Goal: Task Accomplishment & Management: Use online tool/utility

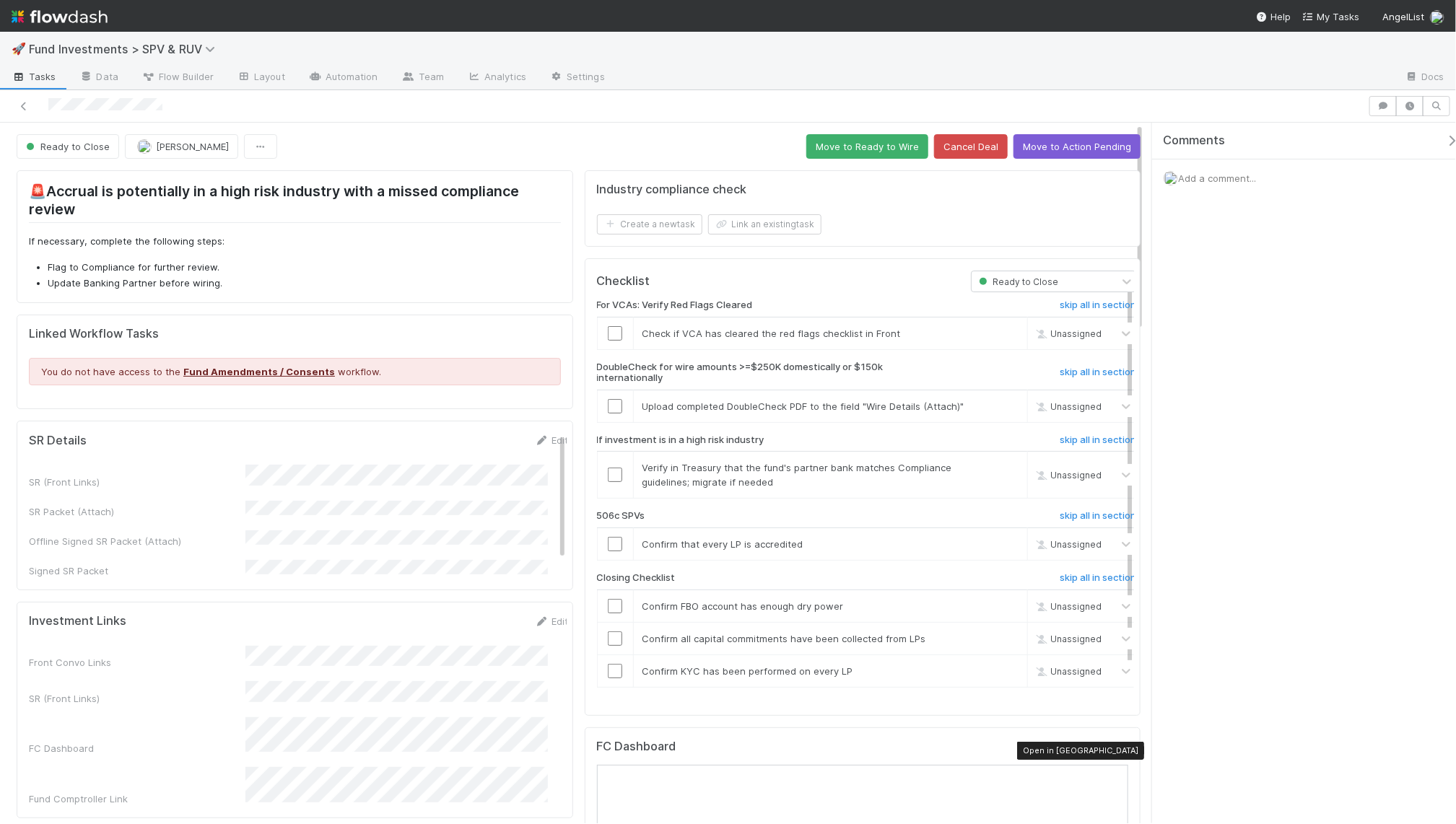
click at [1113, 754] on icon at bounding box center [1120, 750] width 14 height 9
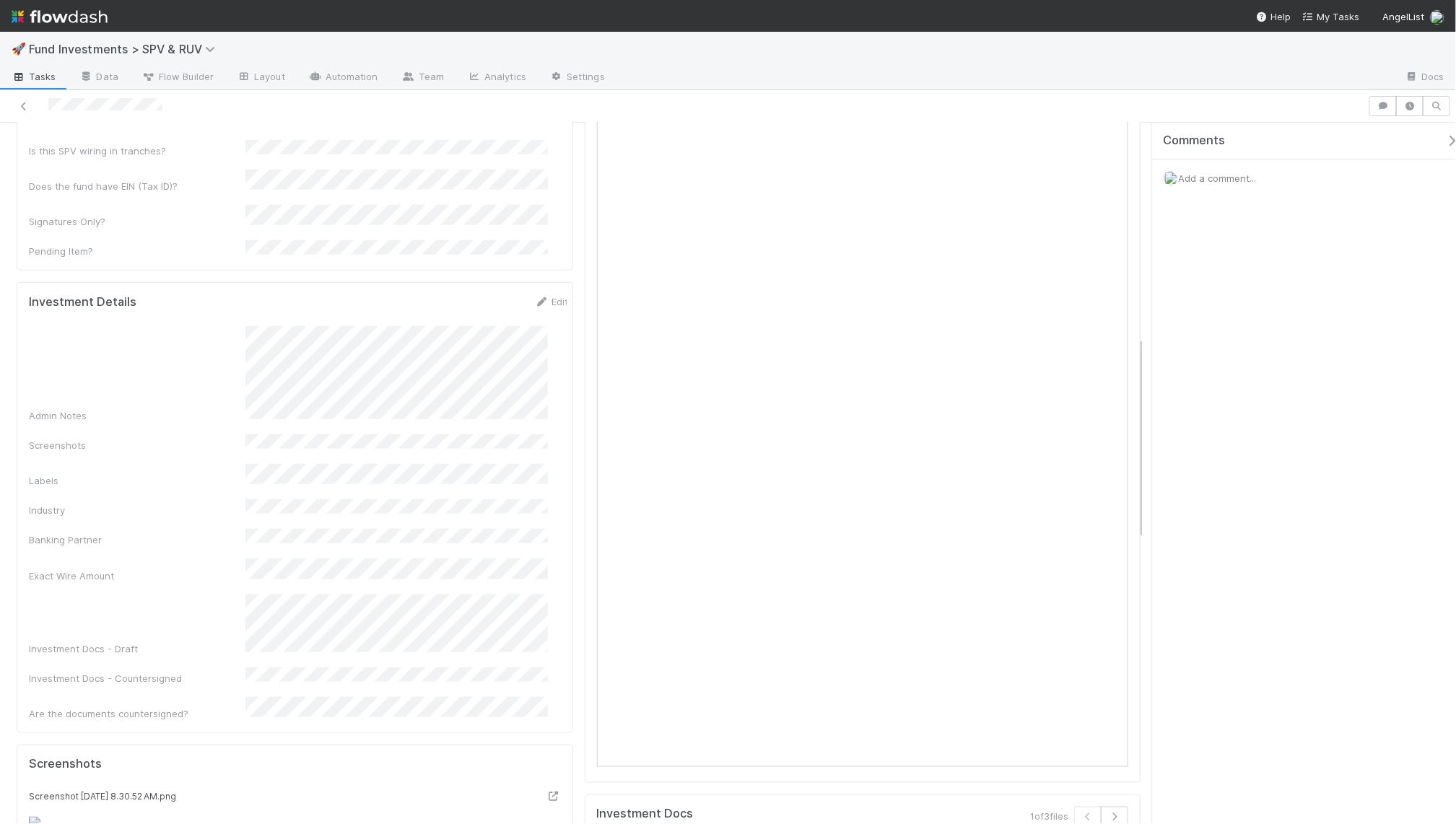
click at [383, 327] on div "Admin Notes" at bounding box center [299, 374] width 540 height 96
copy div
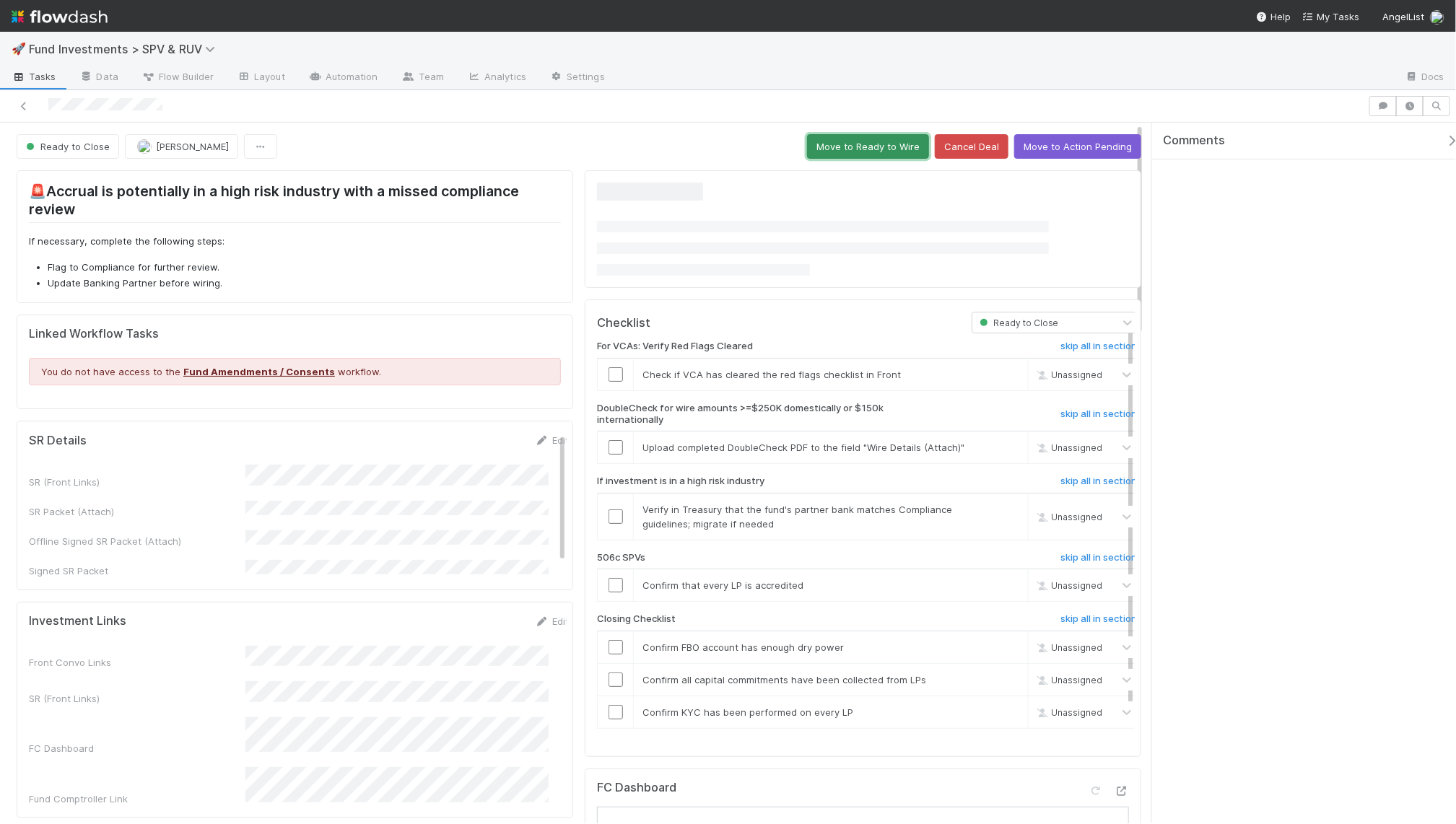
click at [832, 144] on button "Move to Ready to Wire" at bounding box center [868, 146] width 122 height 24
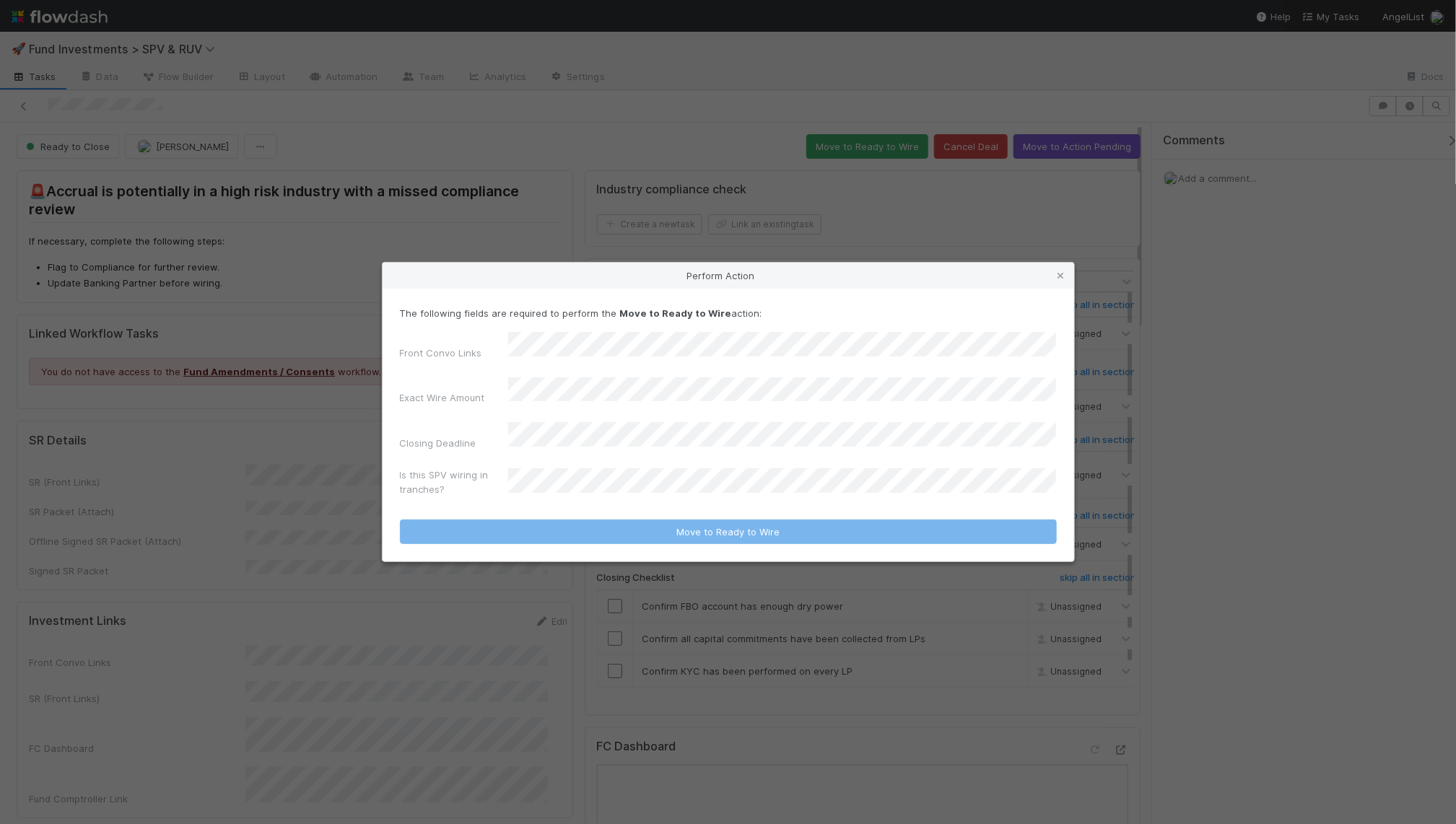
click at [614, 542] on div "The following fields are required to perform the Move to Ready to Wire action: …" at bounding box center [728, 425] width 692 height 273
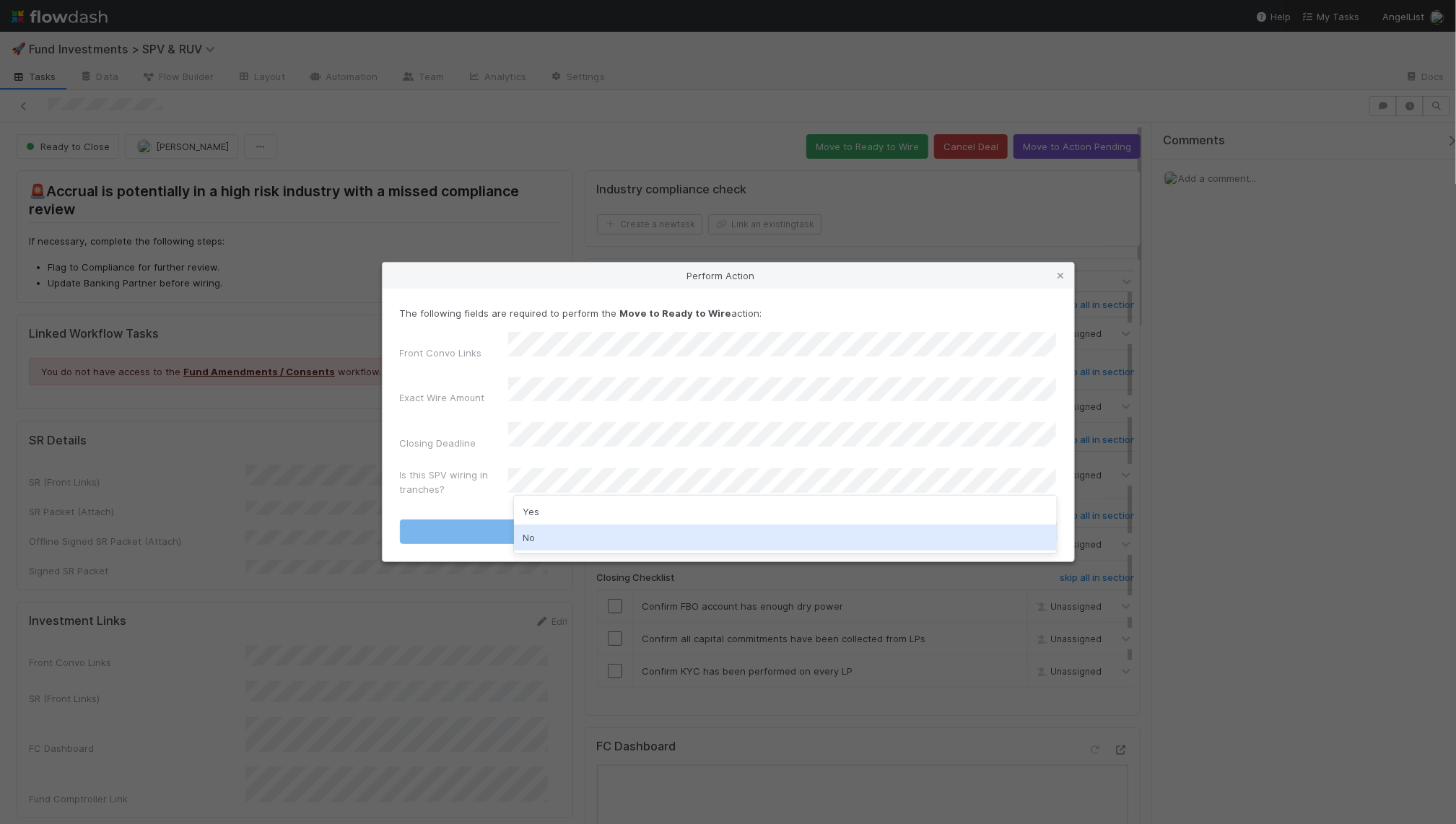
click at [603, 543] on div "No" at bounding box center [785, 538] width 543 height 26
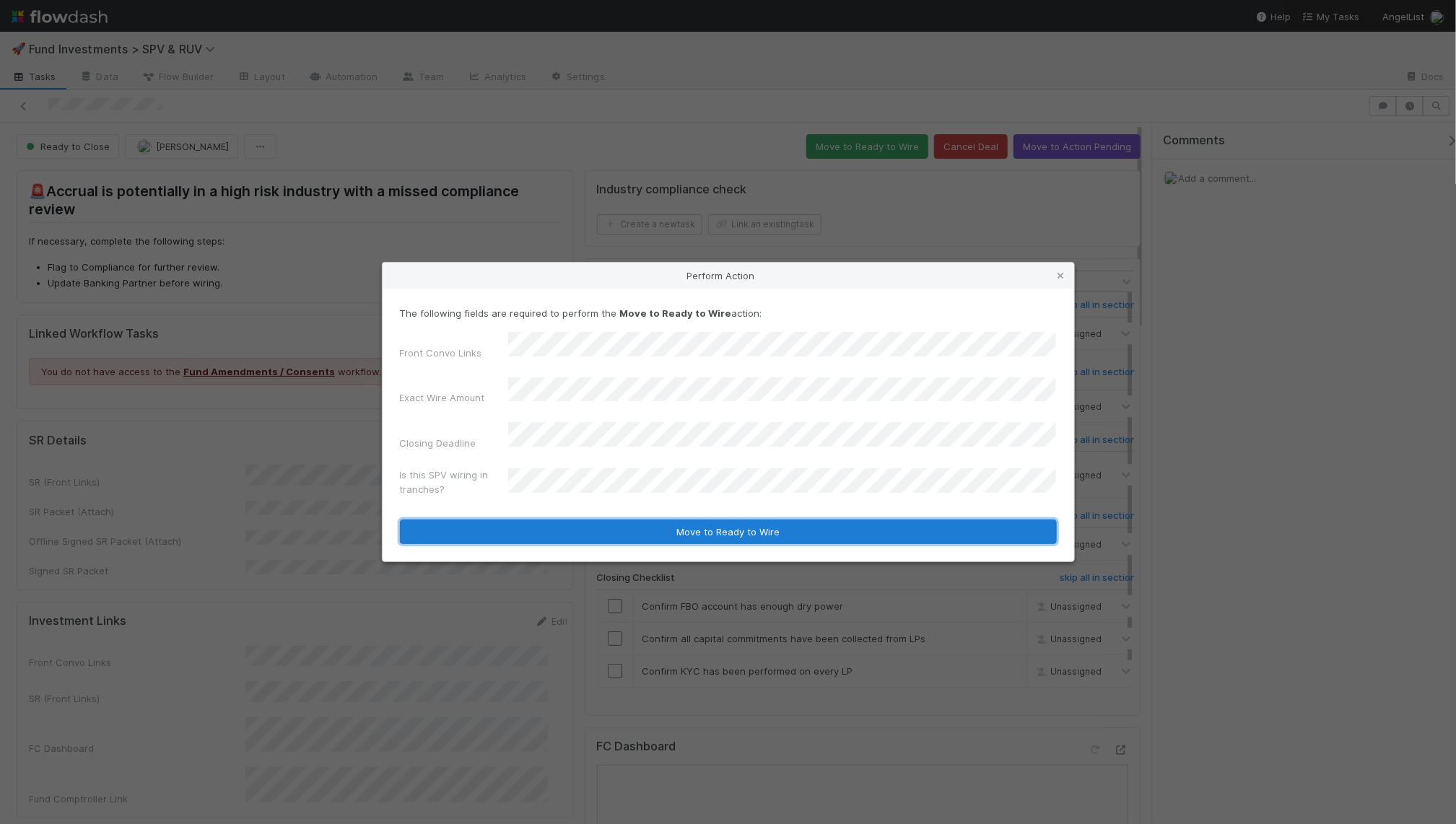
click at [607, 520] on button "Move to Ready to Wire" at bounding box center [728, 532] width 657 height 24
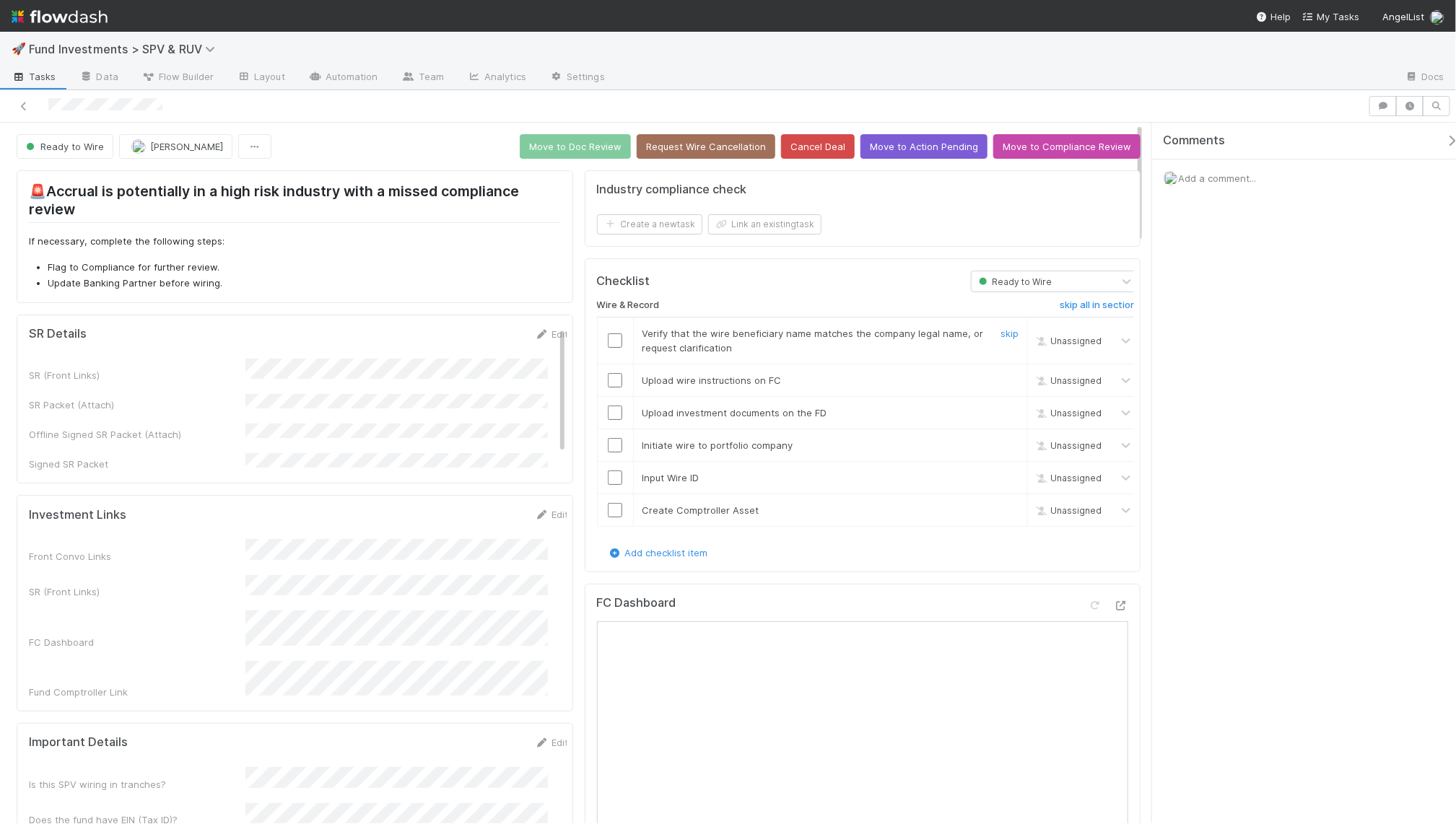
click at [607, 342] on input "checkbox" at bounding box center [614, 340] width 14 height 14
click at [607, 383] on input "checkbox" at bounding box center [614, 380] width 14 height 14
drag, startPoint x: 607, startPoint y: 413, endPoint x: 633, endPoint y: 414, distance: 26.0
click at [607, 414] on input "checkbox" at bounding box center [614, 412] width 14 height 14
click at [608, 451] on input "checkbox" at bounding box center [614, 445] width 14 height 14
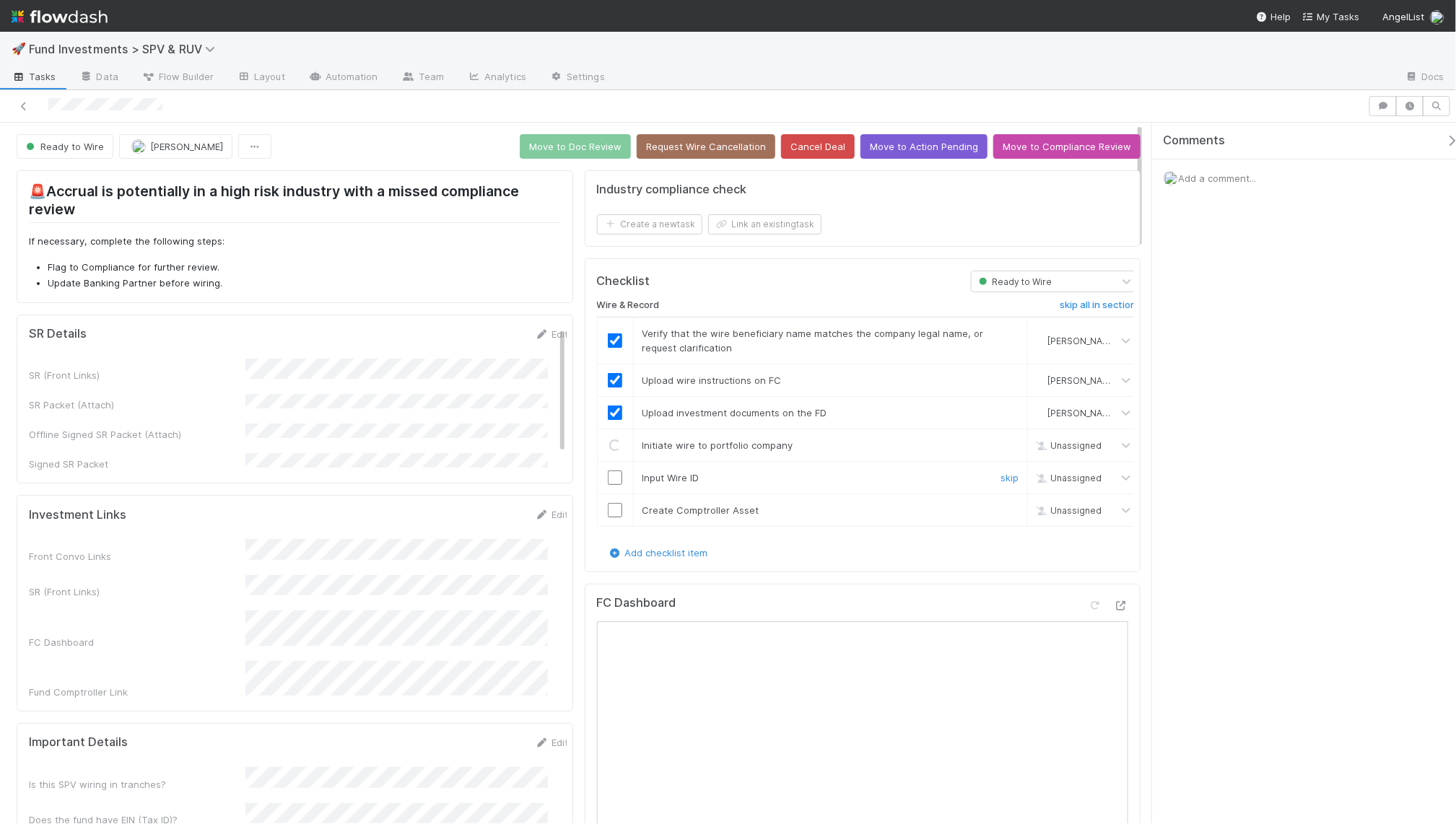
click at [607, 481] on input "checkbox" at bounding box center [614, 477] width 14 height 14
click at [607, 516] on input "checkbox" at bounding box center [614, 510] width 14 height 14
drag, startPoint x: 618, startPoint y: 446, endPoint x: 611, endPoint y: 450, distance: 8.1
click at [618, 447] on div at bounding box center [616, 445] width 36 height 14
click at [611, 451] on input "checkbox" at bounding box center [614, 445] width 14 height 14
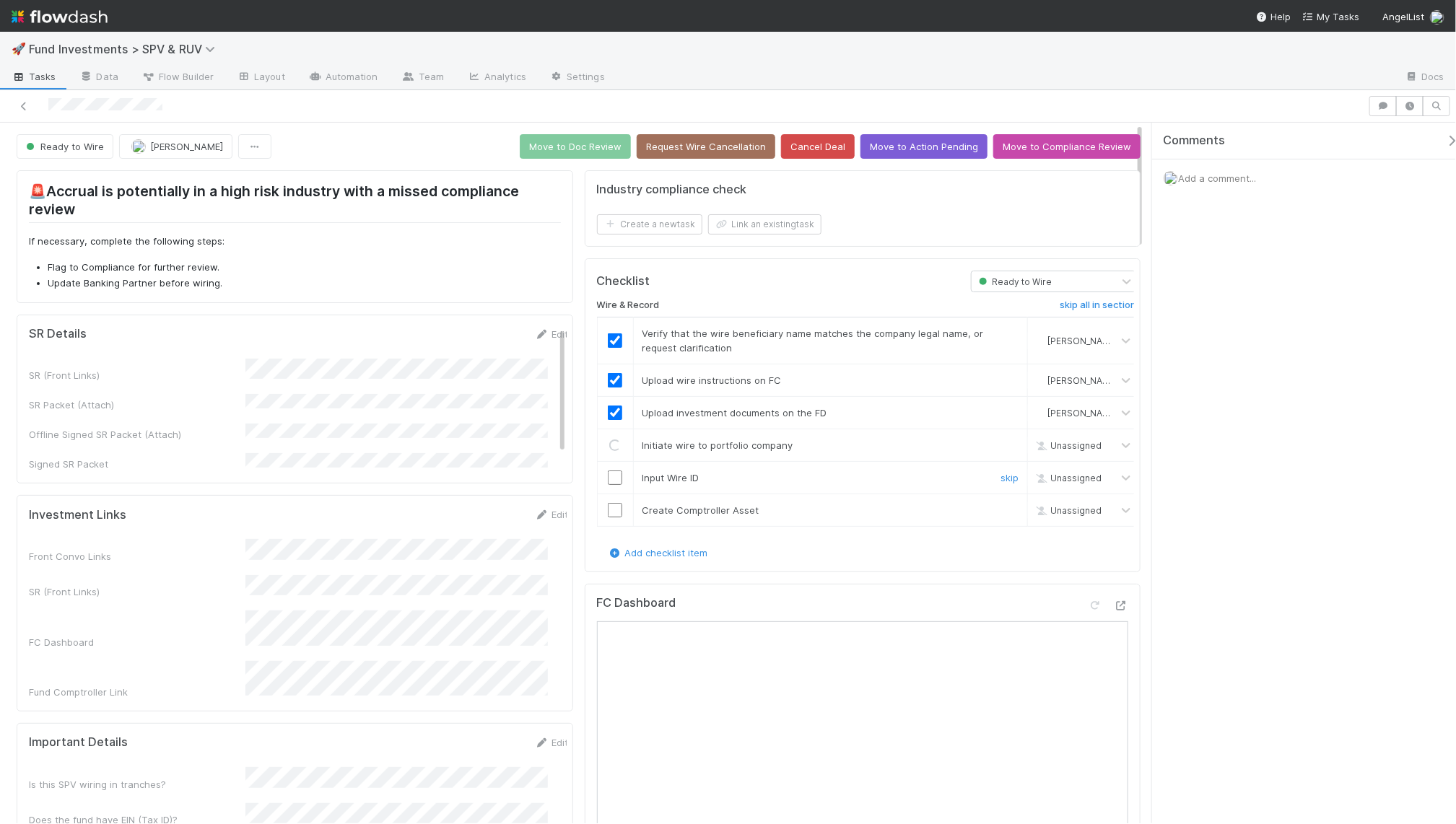
click at [607, 483] on input "checkbox" at bounding box center [614, 477] width 14 height 14
click at [607, 511] on input "checkbox" at bounding box center [614, 510] width 14 height 14
click at [607, 482] on input "checkbox" at bounding box center [614, 477] width 14 height 14
click at [607, 446] on input "checkbox" at bounding box center [614, 445] width 14 height 14
checkbox input "true"
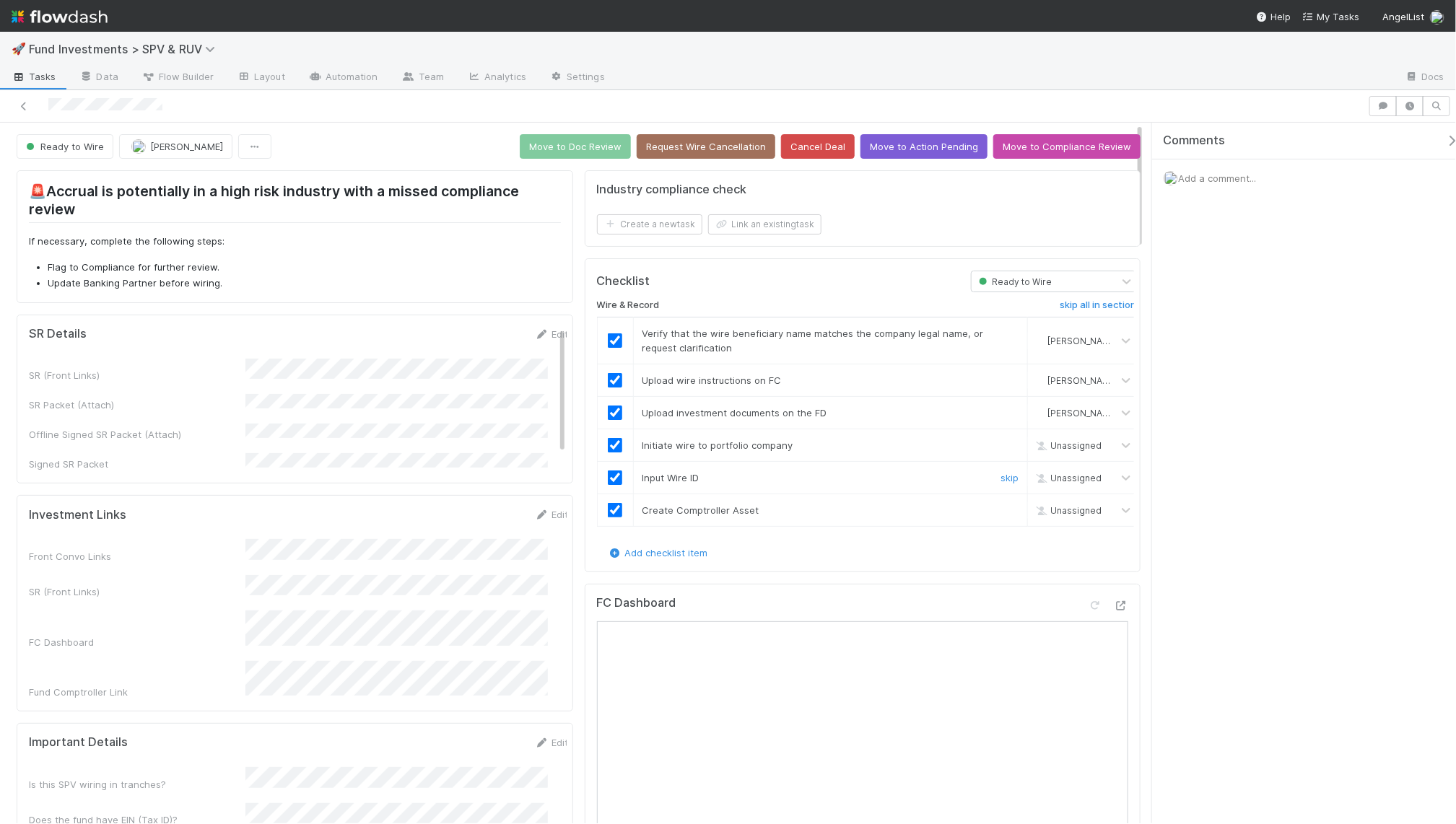
checkbox input "true"
click at [589, 155] on button "Move to Doc Review" at bounding box center [575, 146] width 111 height 24
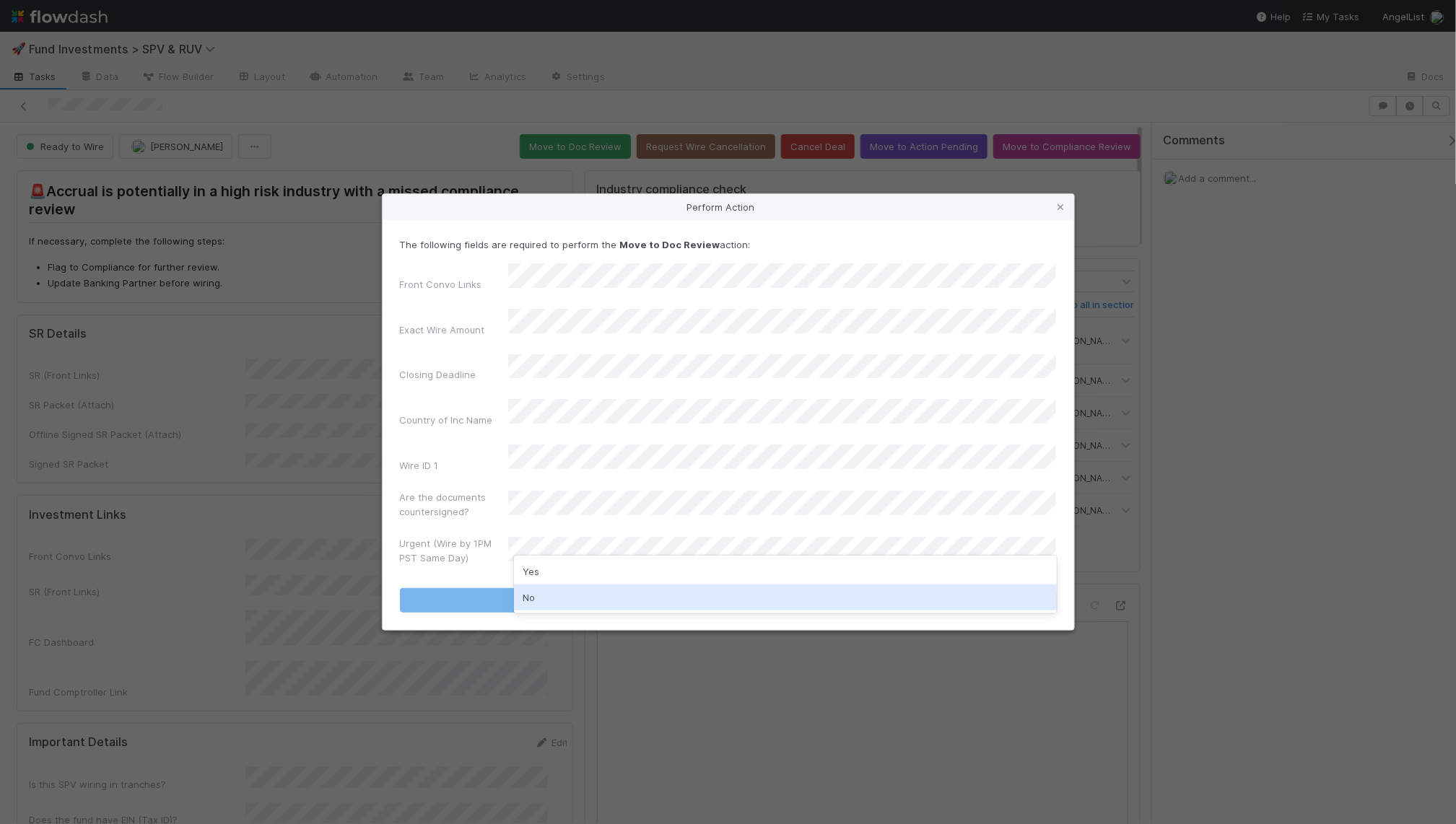
click at [599, 636] on div "Perform Action The following fields are required to perform the Move to Doc Rev…" at bounding box center [728, 412] width 1456 height 824
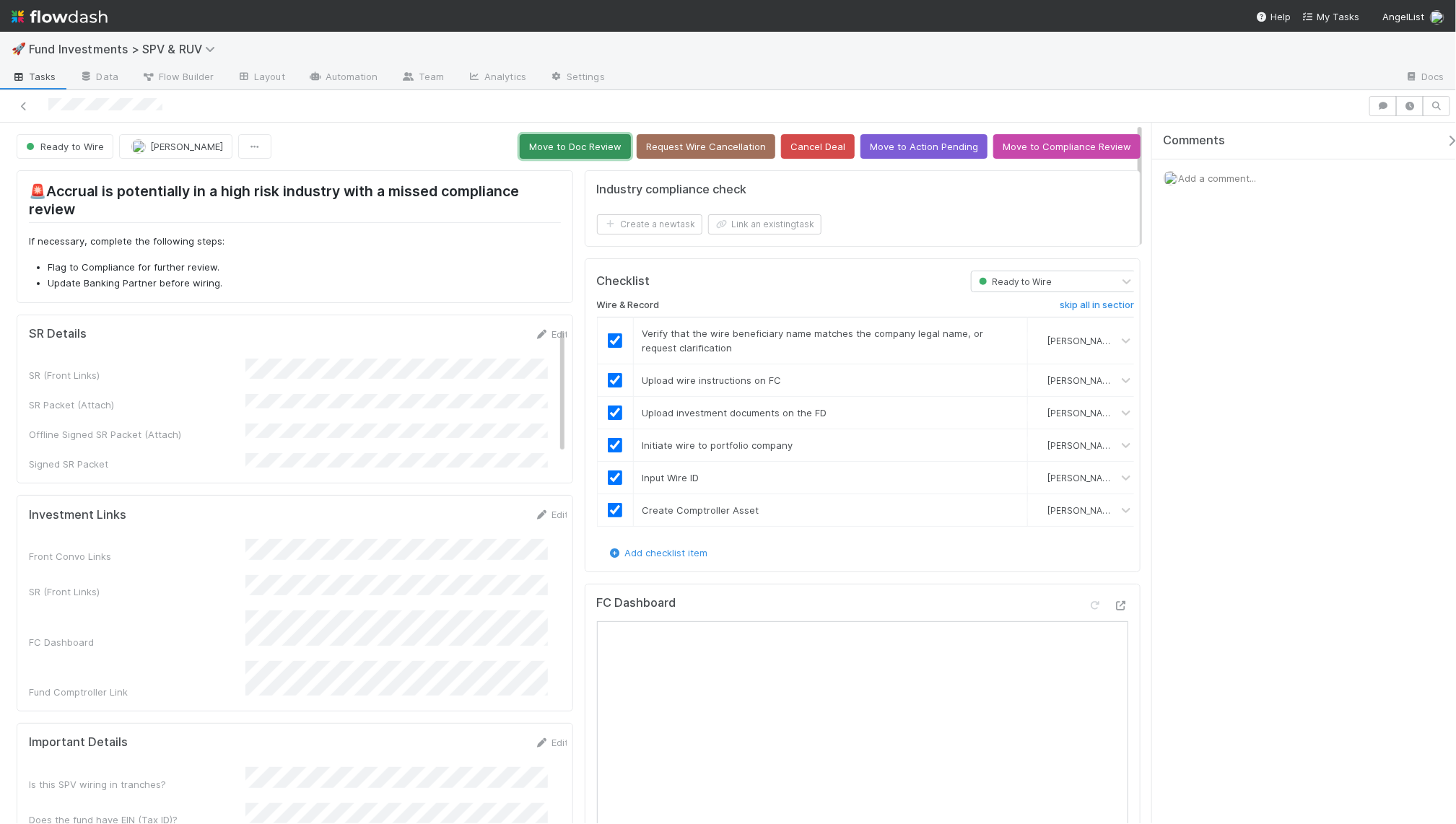
click at [605, 157] on button "Move to Doc Review" at bounding box center [575, 146] width 111 height 24
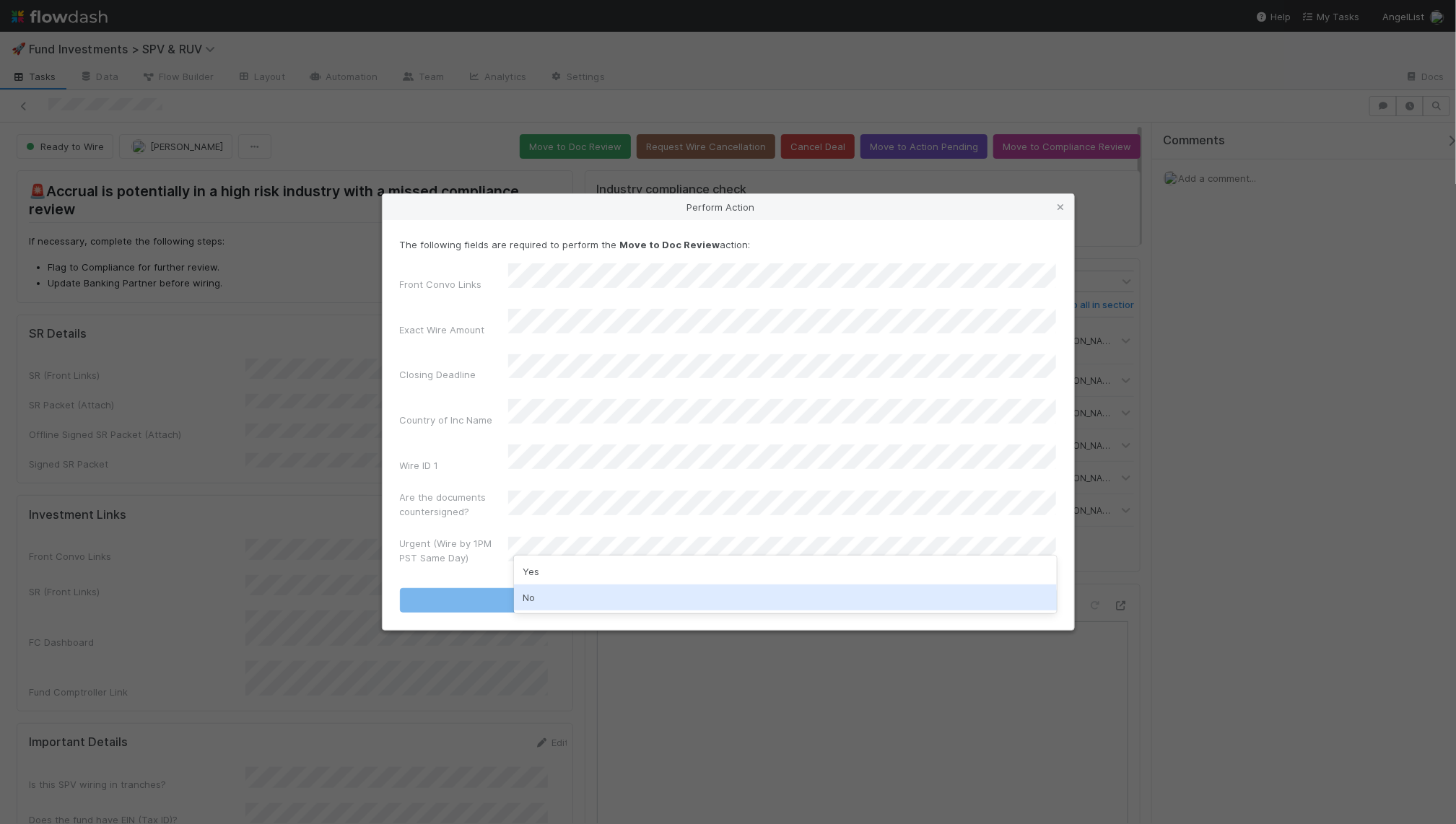
click at [570, 602] on div "No" at bounding box center [785, 598] width 543 height 26
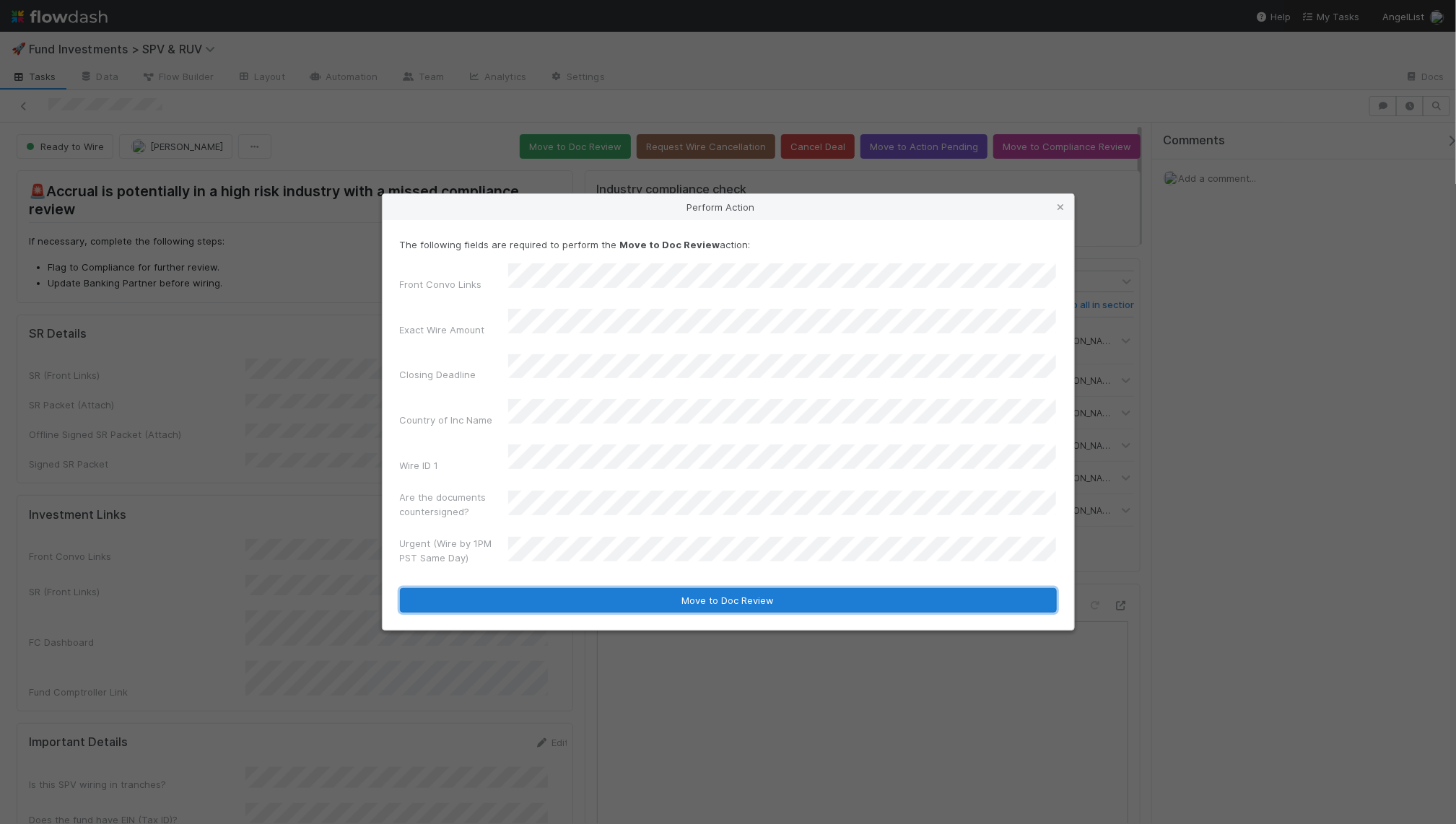
click at [570, 588] on button "Move to Doc Review" at bounding box center [728, 601] width 657 height 24
